Goal: Entertainment & Leisure: Consume media (video, audio)

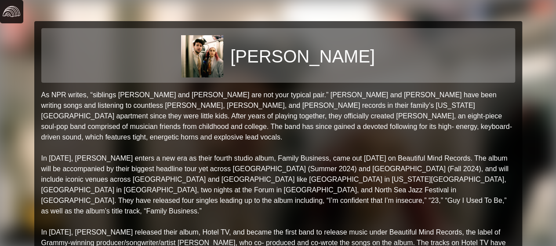
click at [12, 15] on img at bounding box center [12, 12] width 18 height 18
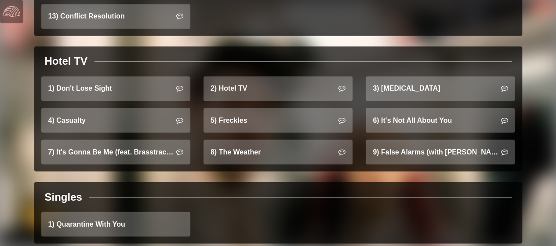
scroll to position [736, 0]
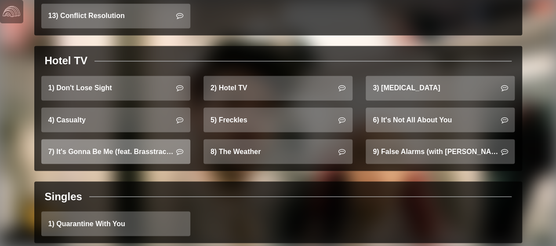
click at [145, 139] on link "7) It's Gonna Be Me (feat. Brasstracks)" at bounding box center [115, 151] width 149 height 25
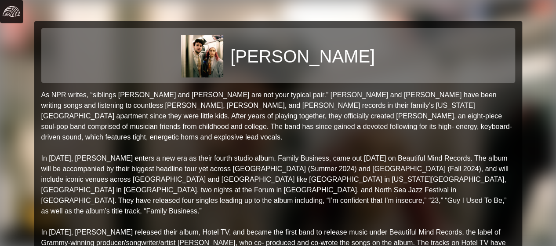
click at [8, 11] on img at bounding box center [12, 12] width 18 height 18
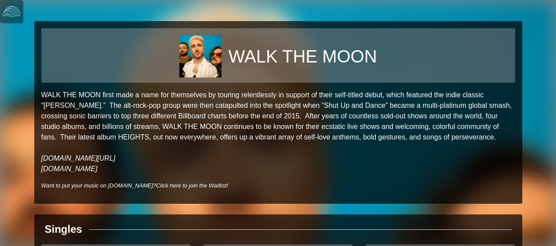
scroll to position [84, 0]
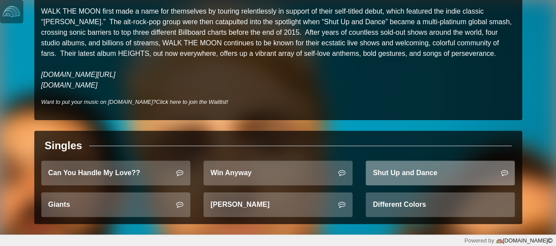
click at [390, 168] on link "Shut Up and Dance" at bounding box center [440, 172] width 149 height 25
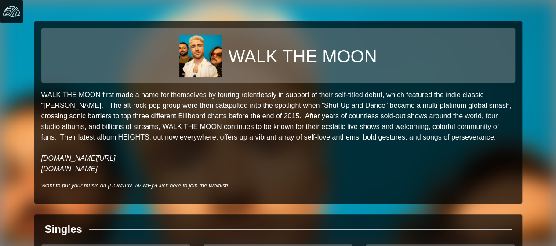
click at [18, 11] on img at bounding box center [12, 12] width 18 height 18
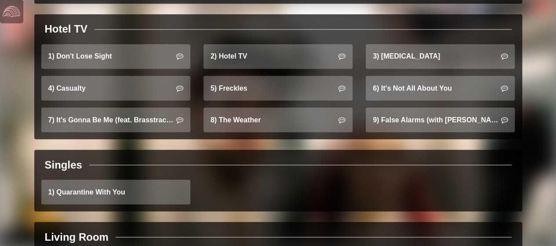
scroll to position [769, 0]
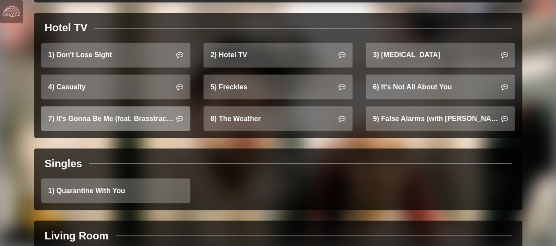
click at [135, 113] on link "7) It's Gonna Be Me (feat. Brasstracks)" at bounding box center [115, 118] width 149 height 25
